Goal: Information Seeking & Learning: Learn about a topic

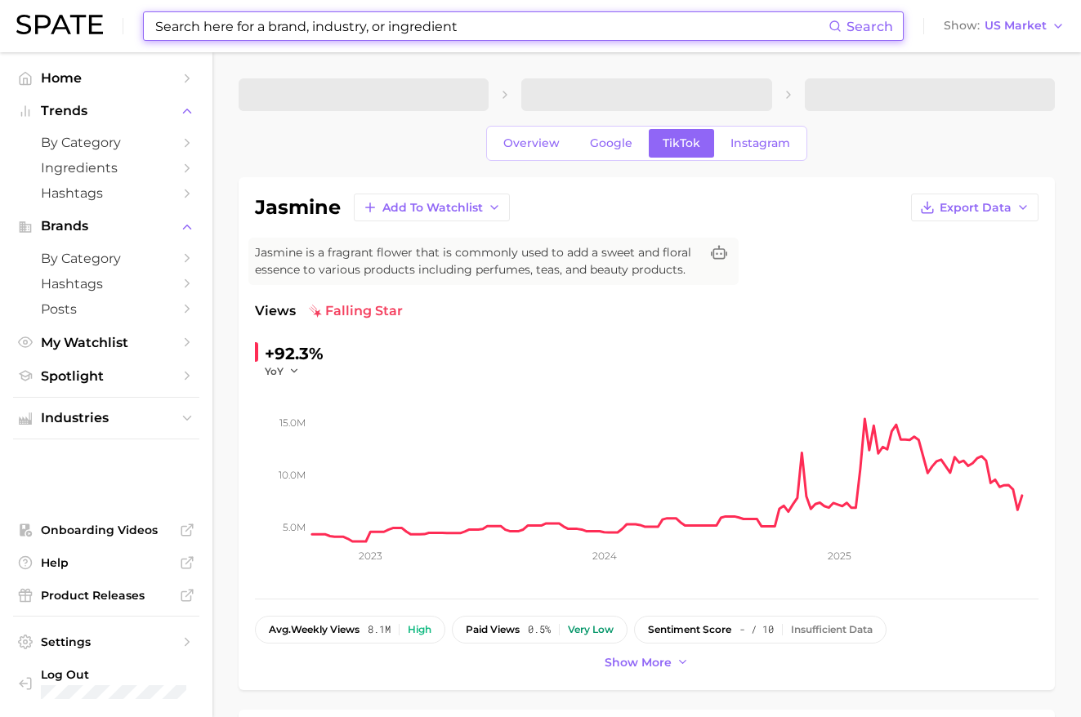
click at [241, 28] on input at bounding box center [491, 26] width 675 height 28
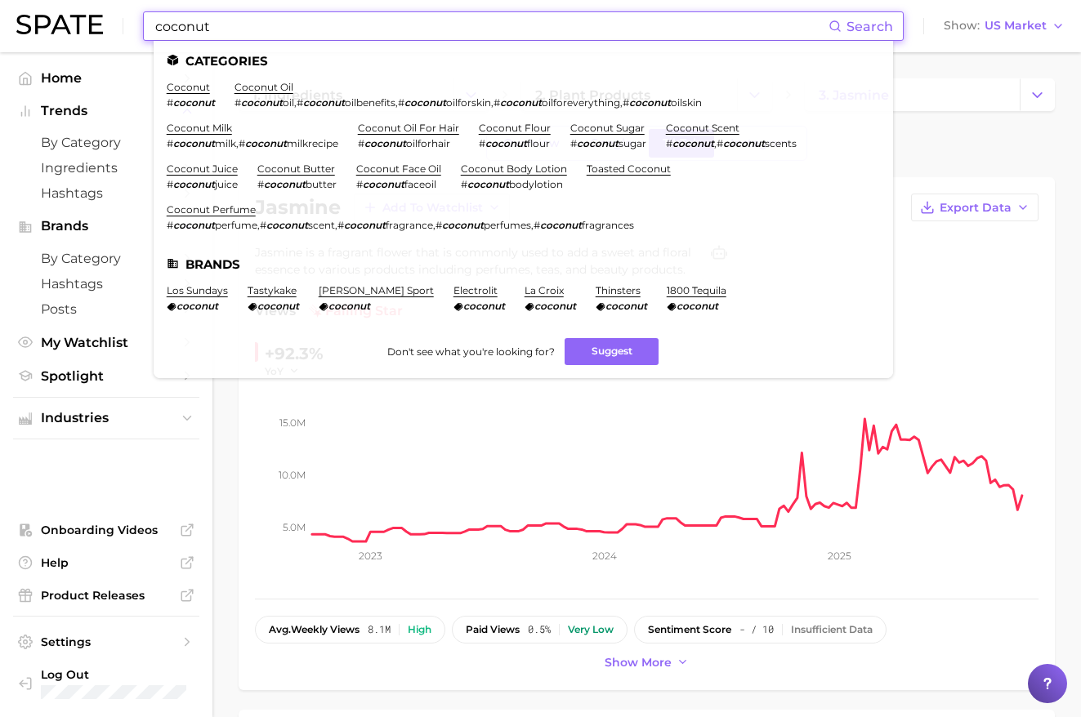
type input "coconut"
click at [189, 101] on em "coconut" at bounding box center [194, 102] width 42 height 12
click at [181, 89] on link "coconut" at bounding box center [188, 87] width 43 height 12
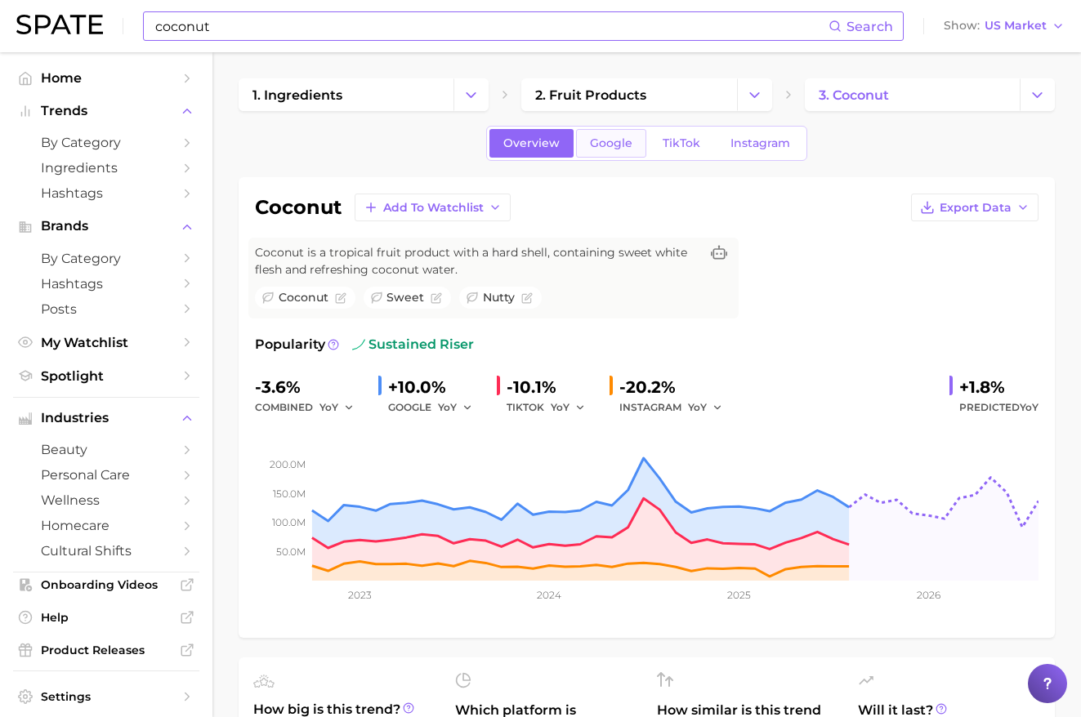
click at [604, 142] on span "Google" at bounding box center [611, 143] width 42 height 14
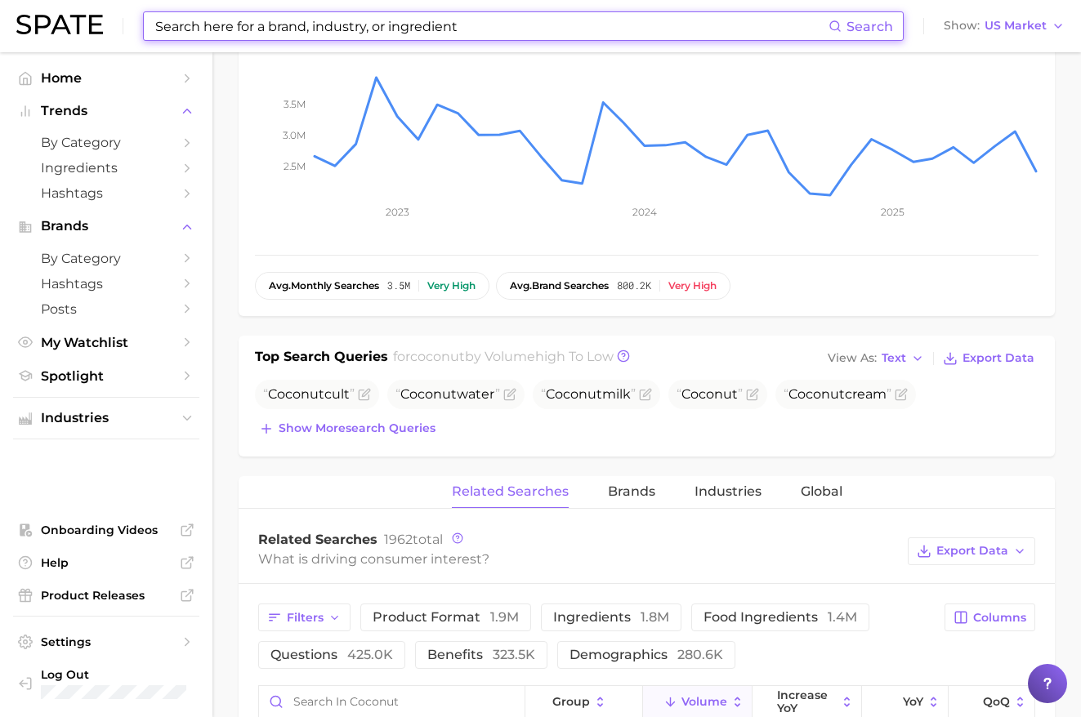
scroll to position [377, 0]
